Goal: Feedback & Contribution: Submit feedback/report problem

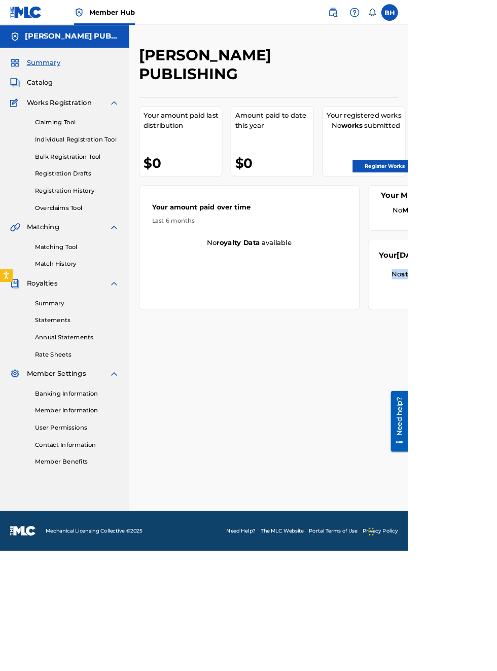
click at [493, 580] on div "BOBBY HAMILTON PUBLISHING Your amount paid last distribution $0 Amount paid to …" at bounding box center [327, 339] width 340 height 567
click at [477, 202] on link "Register Works" at bounding box center [469, 202] width 78 height 15
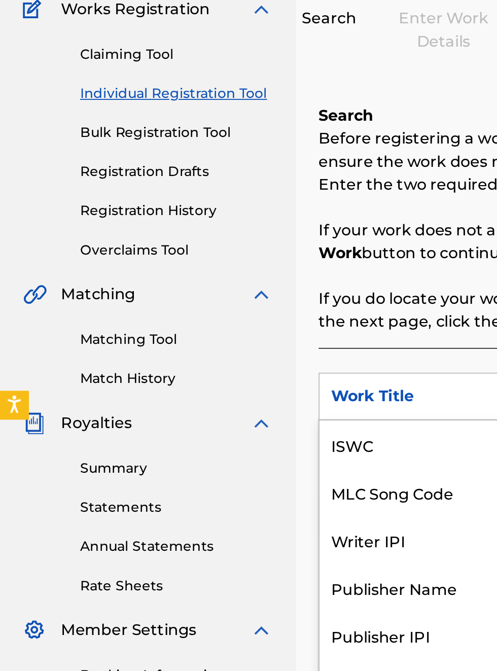
scroll to position [25, 0]
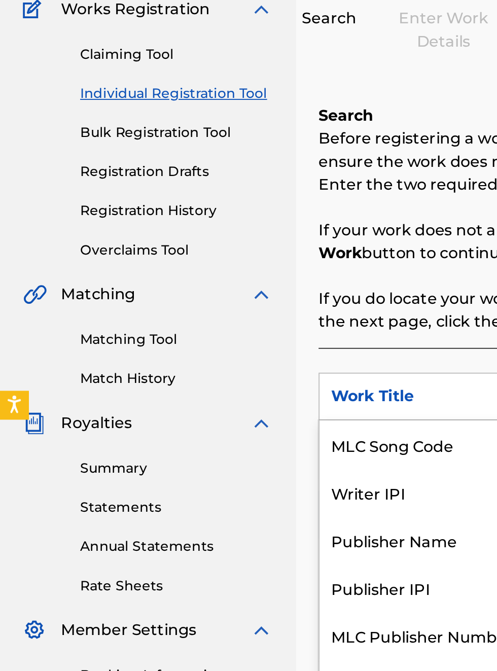
click at [222, 435] on div "Publisher IPI" at bounding box center [231, 432] width 122 height 25
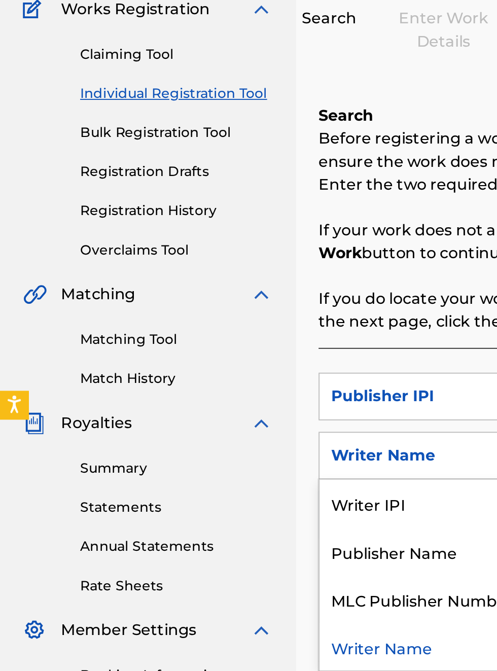
click at [234, 415] on div "Publisher Name" at bounding box center [231, 413] width 122 height 25
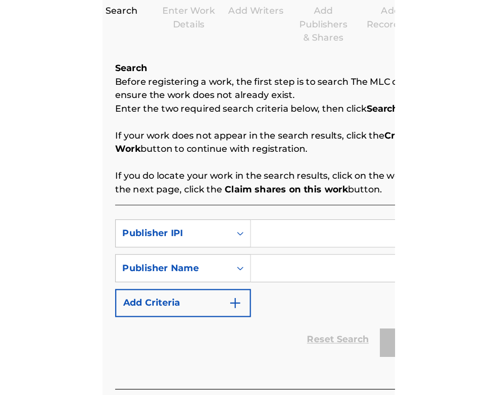
scroll to position [120, 158]
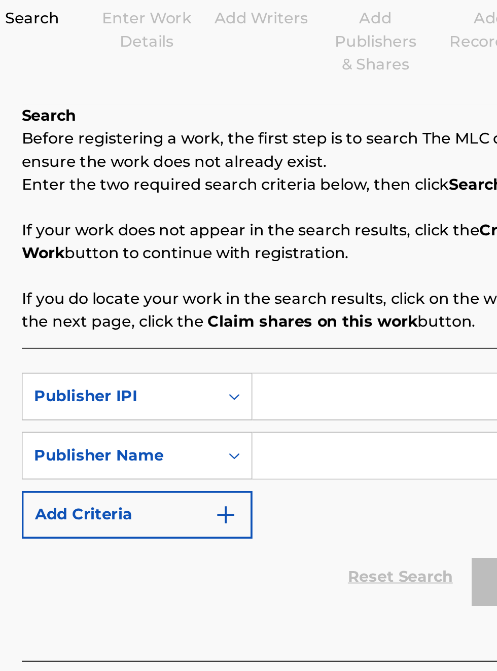
click at [319, 328] on input "Search Form" at bounding box center [388, 331] width 192 height 24
type input "00340604990"
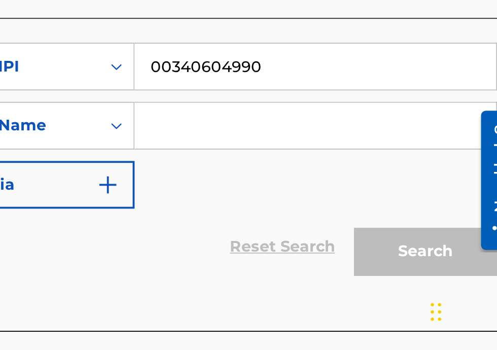
scroll to position [135, 0]
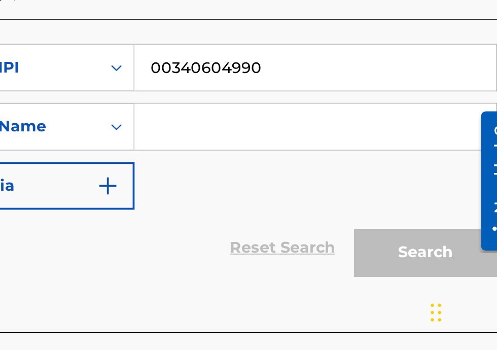
click at [340, 230] on input "Search Form" at bounding box center [388, 228] width 192 height 24
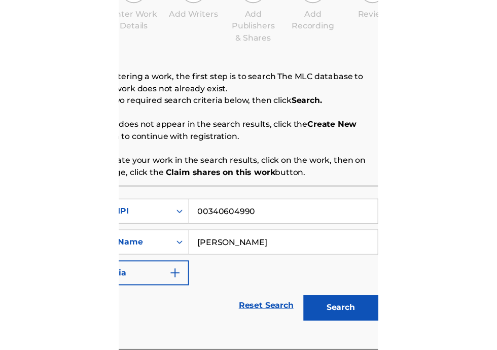
scroll to position [116, 220]
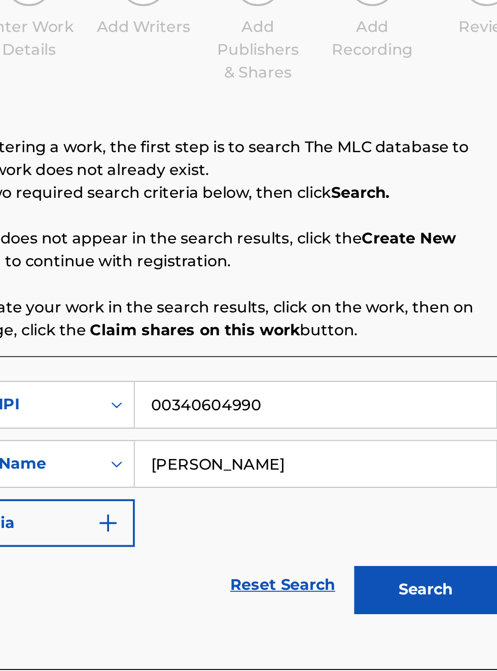
type input "Bobby Hamilton"
click at [455, 417] on button "Search" at bounding box center [447, 429] width 76 height 25
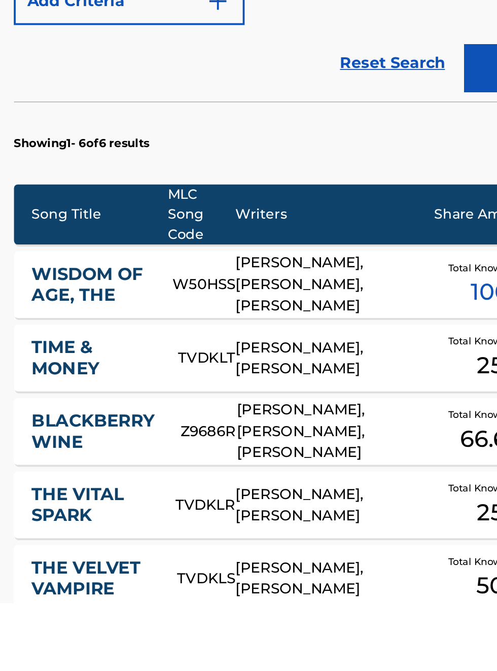
scroll to position [61, 0]
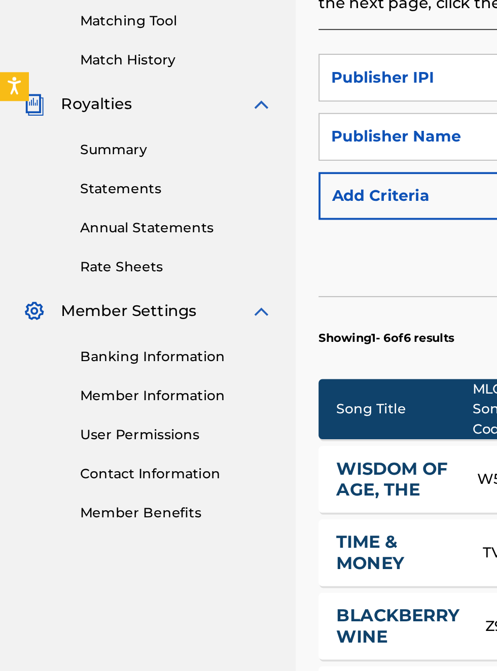
click at [114, 481] on link "Banking Information" at bounding box center [94, 479] width 103 height 11
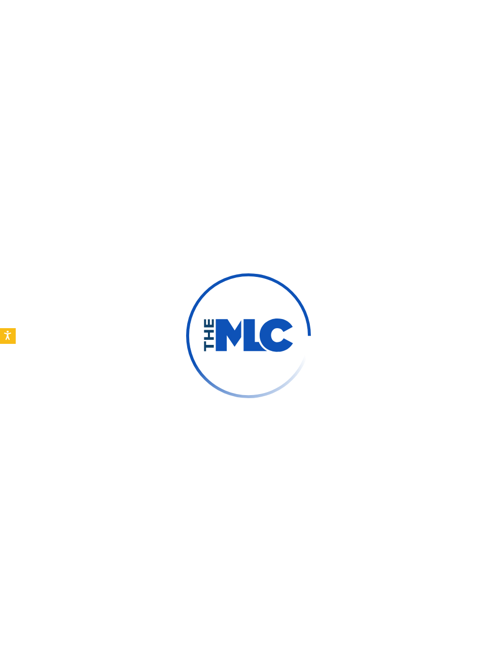
type input "[PERSON_NAME]"
type input "[EMAIL_ADDRESS][DOMAIN_NAME]"
